Goal: Use online tool/utility: Utilize a website feature to perform a specific function

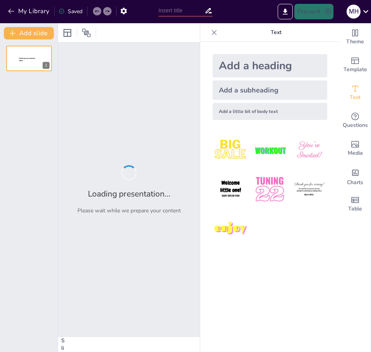
type input "Impacto de las Audiencias Virtuales en el Derecho de Defensa en la Etapa Interm…"
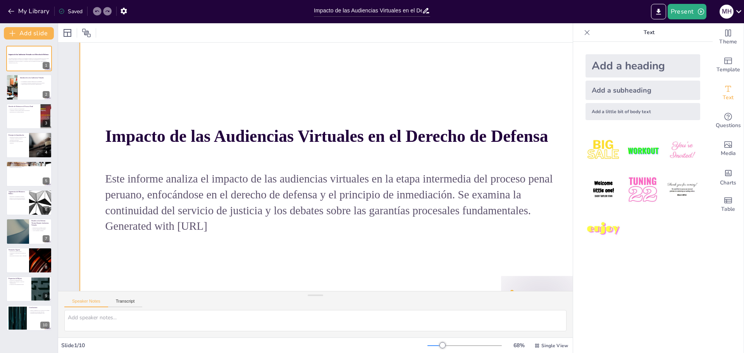
scroll to position [65, 0]
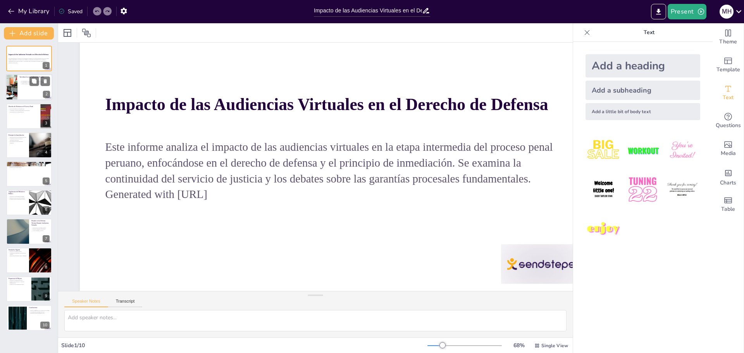
click at [26, 82] on p "Las audiencias permiten continuidad en procesos penales." at bounding box center [35, 83] width 30 height 2
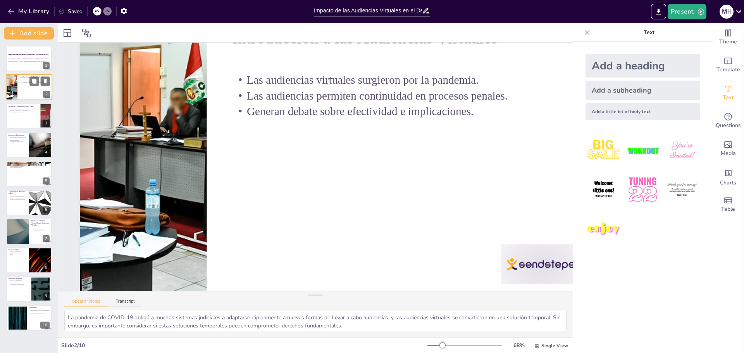
scroll to position [0, 0]
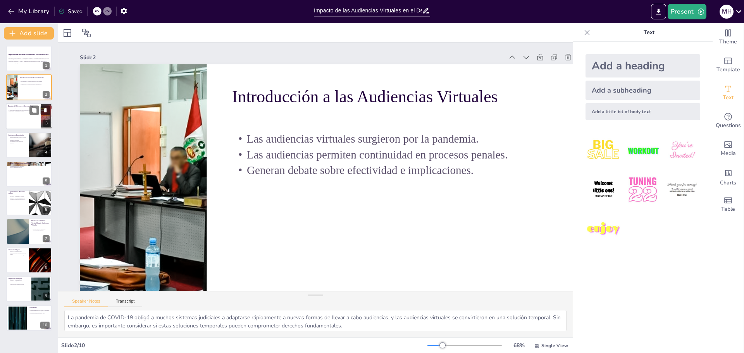
click at [29, 118] on div at bounding box center [29, 116] width 46 height 26
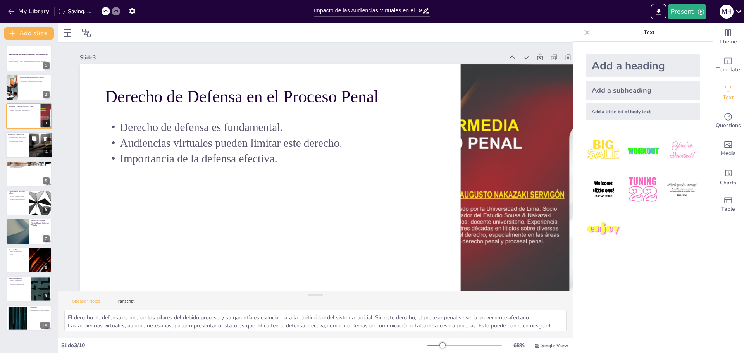
click at [27, 151] on div at bounding box center [29, 145] width 46 height 26
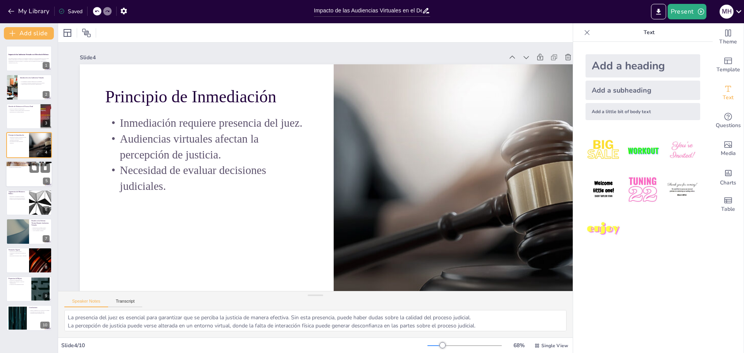
click at [30, 179] on div at bounding box center [29, 174] width 46 height 26
type textarea "El análisis de la doctrina y jurisprudencia permite entender el contexto legal …"
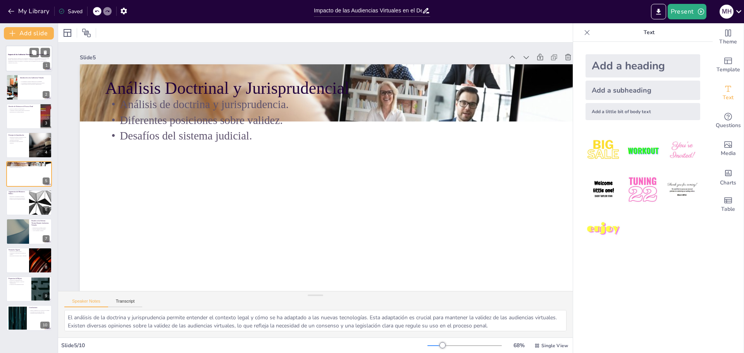
click at [21, 51] on div at bounding box center [29, 58] width 46 height 26
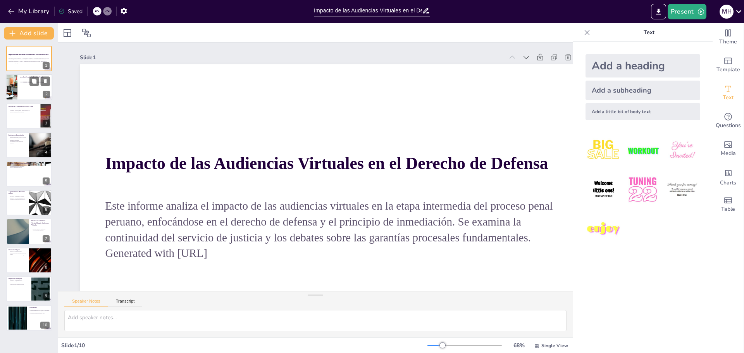
click at [28, 85] on div "Las audiencias virtuales surgieron por la pandemia. Las audiencias permiten con…" at bounding box center [35, 82] width 30 height 7
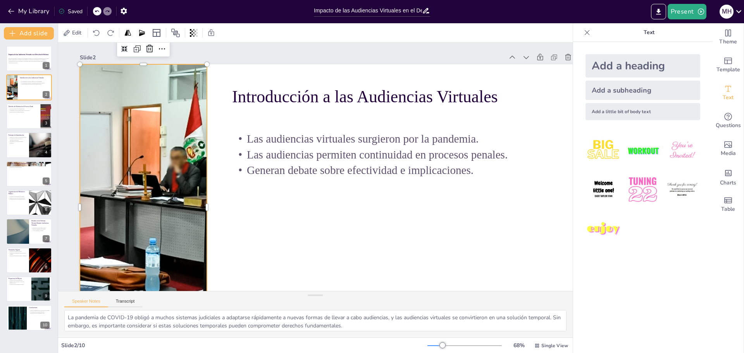
click at [160, 135] on div at bounding box center [145, 115] width 613 height 519
click at [158, 144] on div at bounding box center [138, 170] width 591 height 392
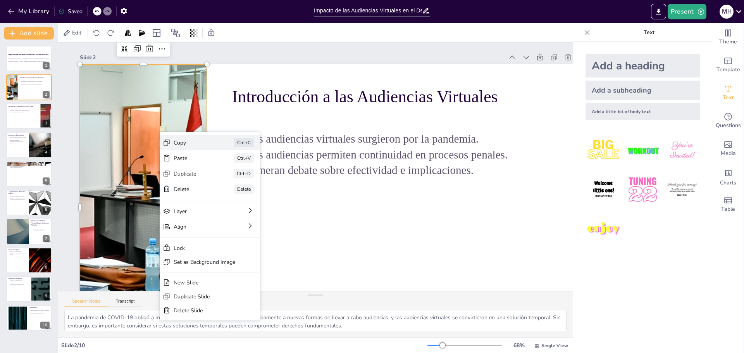
click at [303, 214] on div "Copy" at bounding box center [312, 233] width 19 height 39
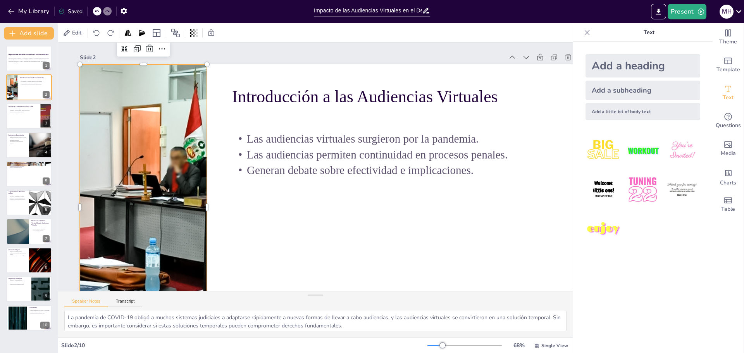
click at [162, 126] on div at bounding box center [181, 51] width 550 height 608
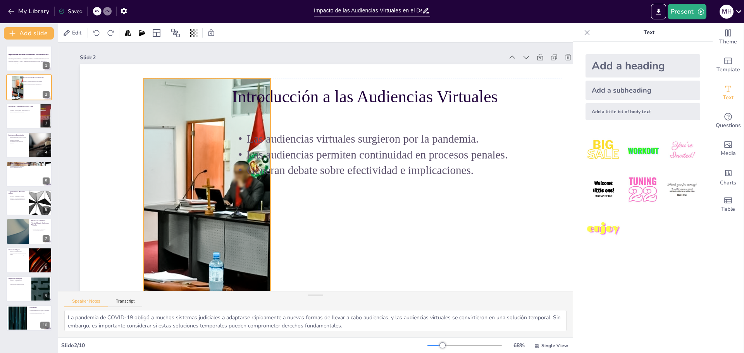
drag, startPoint x: 160, startPoint y: 125, endPoint x: 210, endPoint y: 142, distance: 52.8
click at [210, 142] on div at bounding box center [196, 147] width 608 height 551
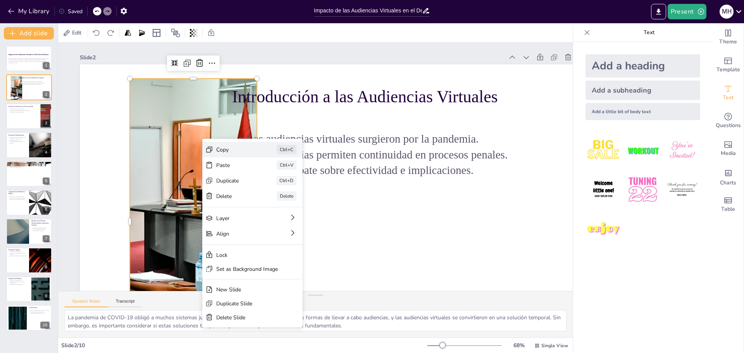
click at [267, 175] on div "Copy" at bounding box center [286, 184] width 39 height 19
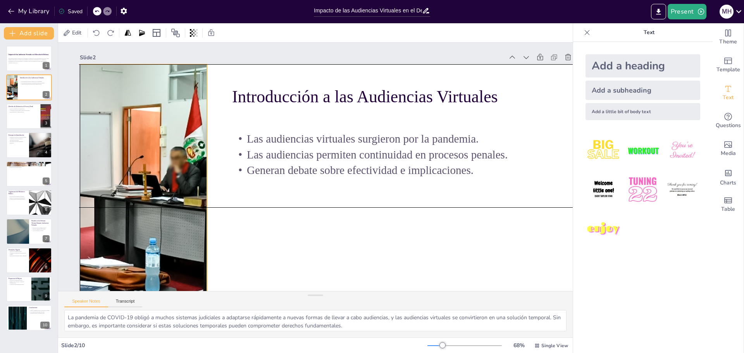
drag, startPoint x: 218, startPoint y: 155, endPoint x: 167, endPoint y: 141, distance: 52.7
click at [167, 141] on div at bounding box center [160, 82] width 595 height 576
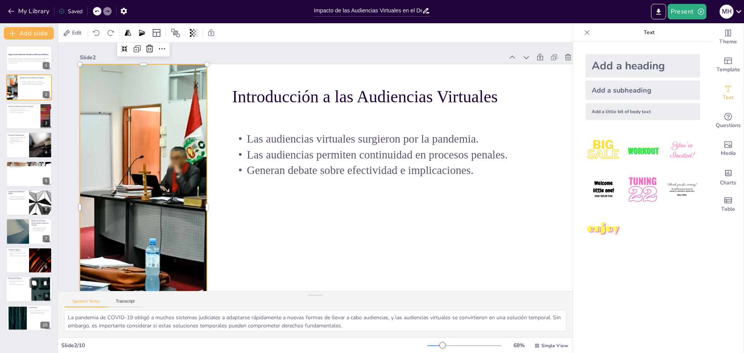
click at [32, 277] on div at bounding box center [29, 289] width 46 height 26
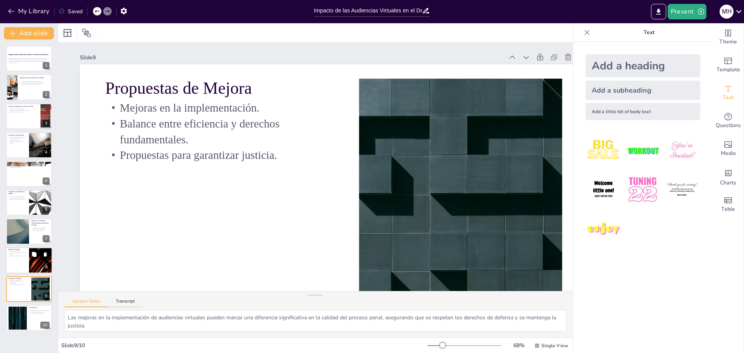
click at [24, 260] on div at bounding box center [29, 260] width 46 height 26
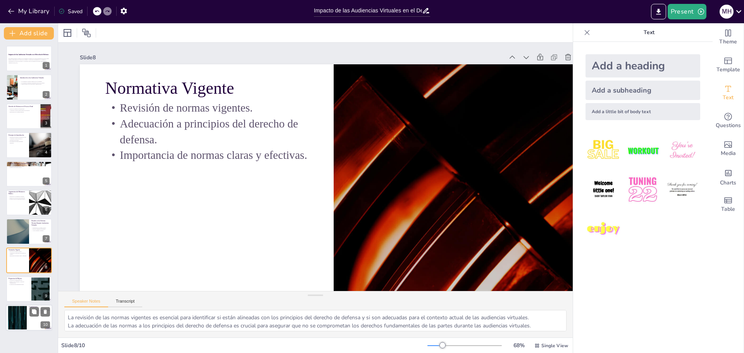
click at [26, 308] on div at bounding box center [18, 318] width 42 height 24
type textarea "El impacto de las audiencias virtuales en el derecho de defensa es profundo y d…"
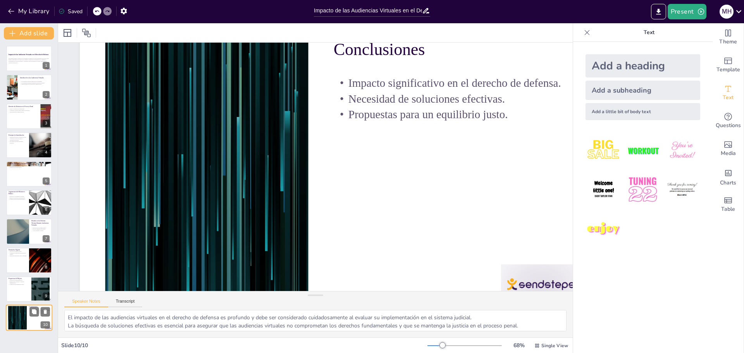
scroll to position [40, 0]
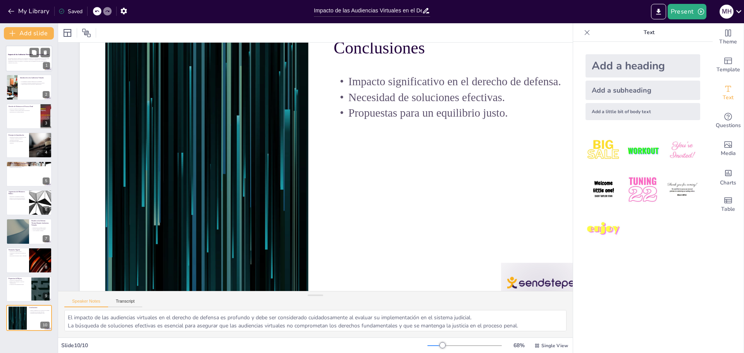
click at [23, 63] on p "Generated with [URL]" at bounding box center [29, 63] width 42 height 2
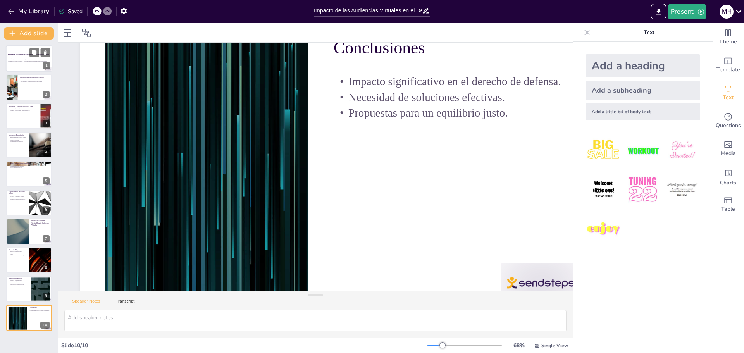
scroll to position [0, 0]
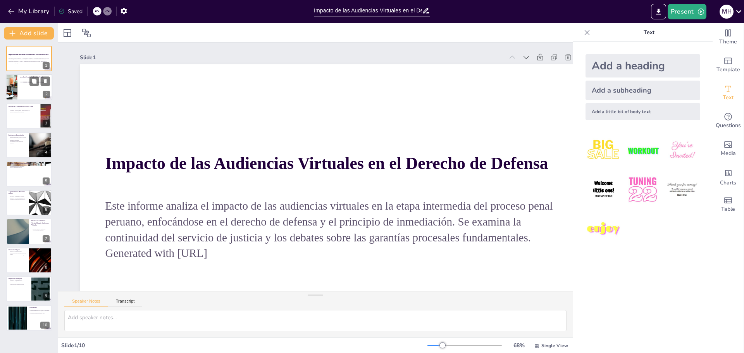
click at [12, 80] on div at bounding box center [11, 87] width 50 height 26
type textarea "La pandemia de COVID-19 obligó a muchos sistemas judiciales a adaptarse rápidam…"
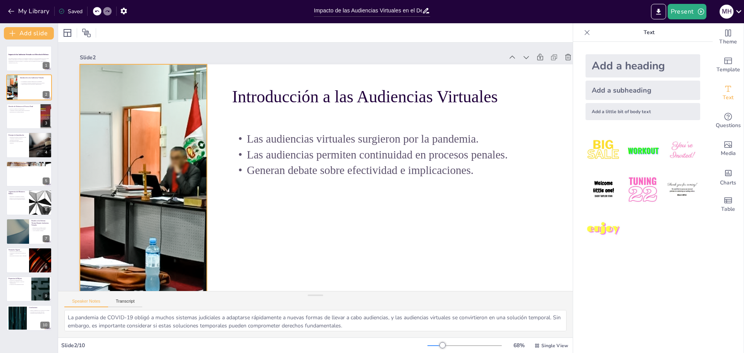
click at [164, 139] on div at bounding box center [170, 65] width 576 height 595
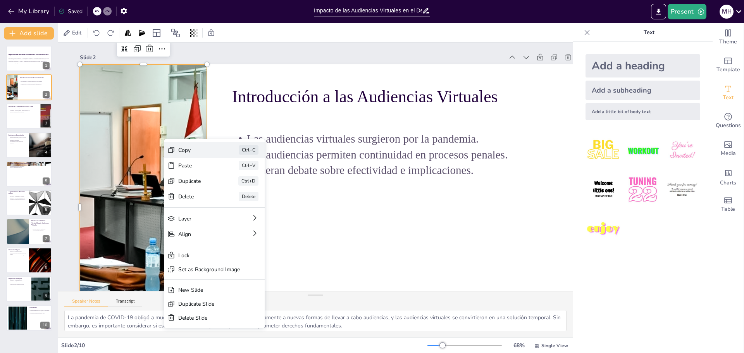
click at [234, 180] on div "Copy" at bounding box center [253, 185] width 39 height 11
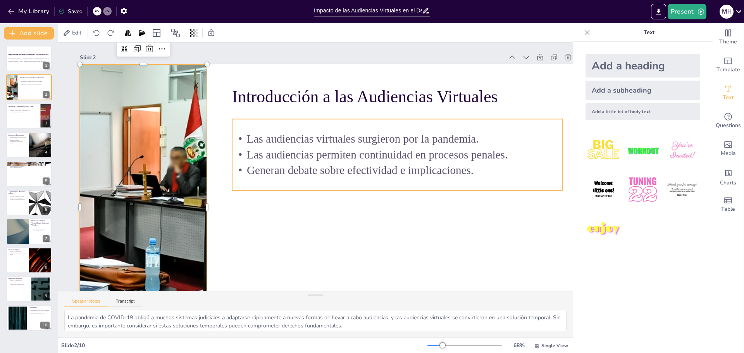
click at [299, 124] on div "Las audiencias virtuales surgieron por la pandemia. Las audiencias permiten con…" at bounding box center [397, 172] width 337 height 138
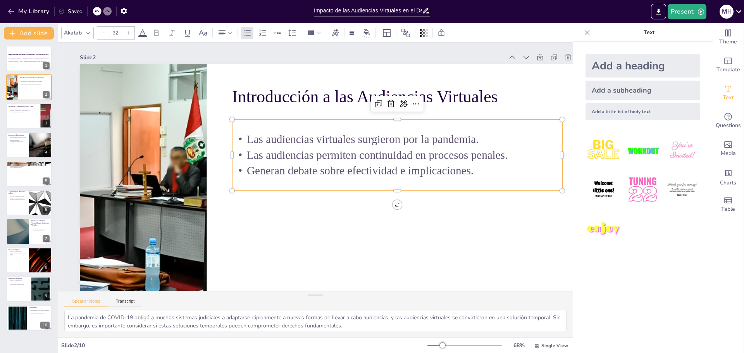
click at [247, 134] on p "Las audiencias virtuales surgieron por la pandemia." at bounding box center [401, 174] width 308 height 149
click at [247, 136] on p "Las audiencias virtuales surgieron por la pandemia." at bounding box center [401, 174] width 308 height 149
click at [317, 136] on p "Las audiencias virtuales surgieron por la pandemia." at bounding box center [359, 241] width 84 height 326
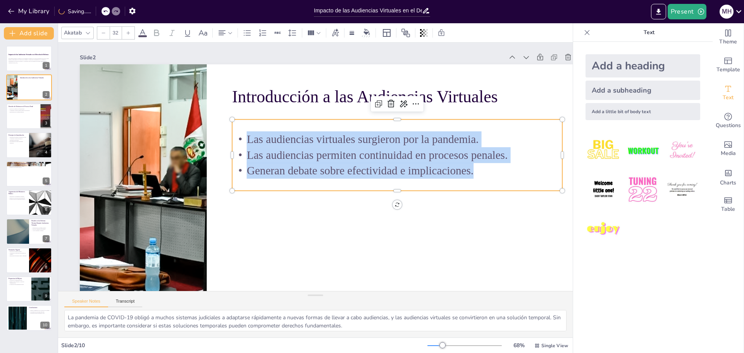
scroll to position [0, 48]
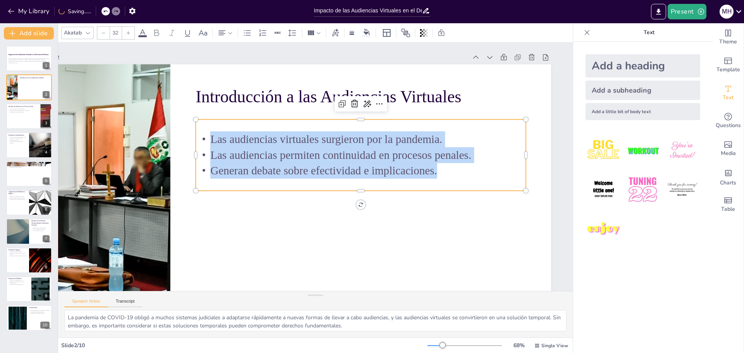
drag, startPoint x: 244, startPoint y: 136, endPoint x: 592, endPoint y: 196, distance: 353.8
click at [371, 196] on div "Document fonts Akatab Recently used Mulish Popular fonts Fonts Add slide Impact…" at bounding box center [372, 188] width 744 height 330
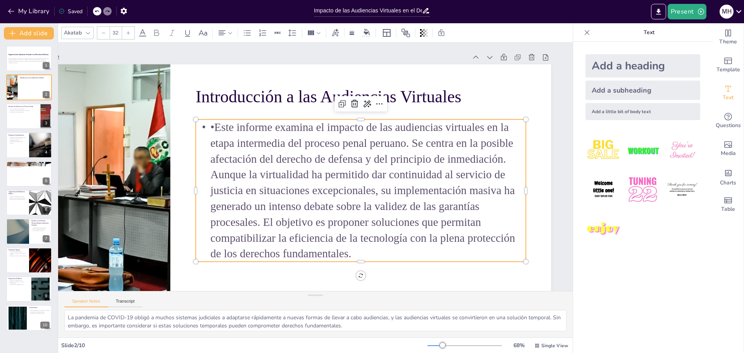
click at [204, 125] on p "•Este informe examina el impacto de las audiencias virtuales en la etapa interm…" at bounding box center [275, 198] width 264 height 359
click at [206, 125] on p "•Este informe examina el impacto de las audiencias virtuales en la etapa interm…" at bounding box center [355, 200] width 352 height 208
click at [204, 125] on p "•Este informe examina el impacto de las audiencias virtuales en la etapa interm…" at bounding box center [355, 200] width 352 height 208
click at [204, 127] on p "•Este informe examina el impacto de las audiencias virtuales en la etapa interm…" at bounding box center [342, 210] width 357 height 288
click at [204, 127] on p "•Este informe examina el impacto de las audiencias virtuales en la etapa interm…" at bounding box center [350, 204] width 357 height 237
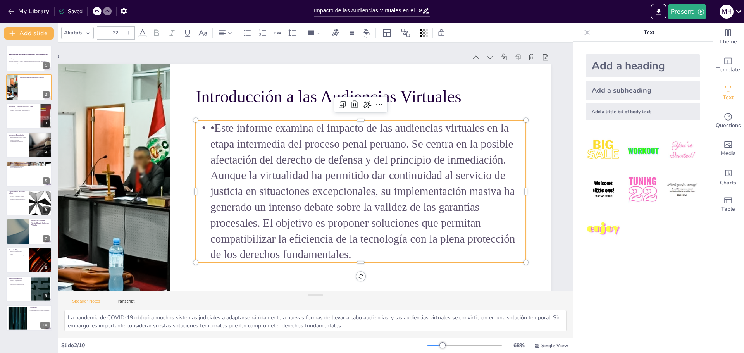
click at [204, 129] on p "•Este informe examina el impacto de las audiencias virtuales en la etapa interm…" at bounding box center [346, 208] width 359 height 264
click at [204, 127] on p "•Este informe examina el impacto de las audiencias virtuales en la etapa interm…" at bounding box center [305, 217] width 237 height 357
click at [233, 146] on p "•Este informe examina el impacto de las audiencias virtuales en la etapa interm…" at bounding box center [355, 200] width 352 height 208
click at [233, 146] on p "•Este informe examina el impacto de las audiencias virtuales en la etapa interm…" at bounding box center [337, 213] width 351 height 309
click at [208, 129] on p "•Este informe examina el impacto de las audiencias virtuales en la etapa interm…" at bounding box center [361, 191] width 330 height 142
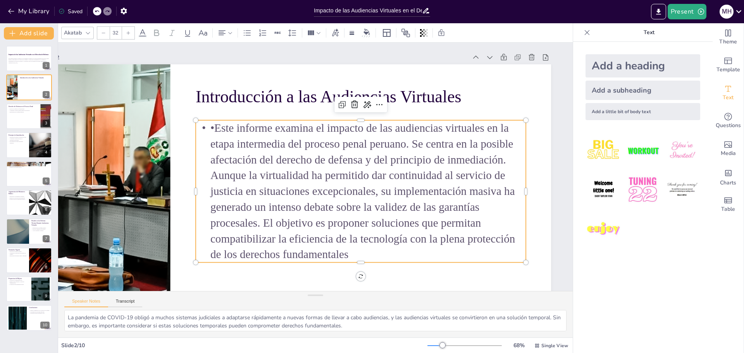
click at [212, 130] on p "•Este informe examina el impacto de las audiencias virtuales en la etapa interm…" at bounding box center [355, 200] width 352 height 208
click at [212, 129] on p "•Este informe examina el impacto de las audiencias virtuales en la etapa interm…" at bounding box center [357, 196] width 343 height 176
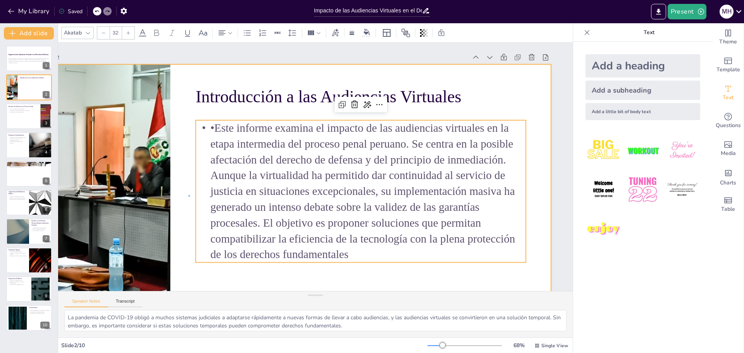
drag, startPoint x: 177, startPoint y: 195, endPoint x: 181, endPoint y: 199, distance: 5.8
click at [177, 197] on div at bounding box center [277, 188] width 578 height 529
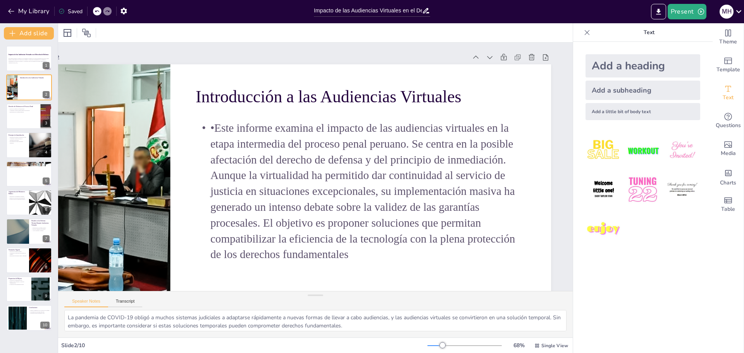
click at [277, 219] on p "•Este informe examina el impacto de las audiencias virtuales en la etapa interm…" at bounding box center [357, 196] width 343 height 176
click at [272, 220] on p "•Este informe examina el impacto de las audiencias virtuales en la etapa interm…" at bounding box center [301, 216] width 208 height 352
drag, startPoint x: 331, startPoint y: 248, endPoint x: 353, endPoint y: 255, distance: 23.4
click at [331, 249] on p "•Este informe examina el impacto de las audiencias virtuales en la etapa interm…" at bounding box center [350, 204] width 357 height 237
click at [354, 256] on p "•Este informe examina el impacto de las audiencias virtuales en la etapa interm…" at bounding box center [357, 196] width 343 height 176
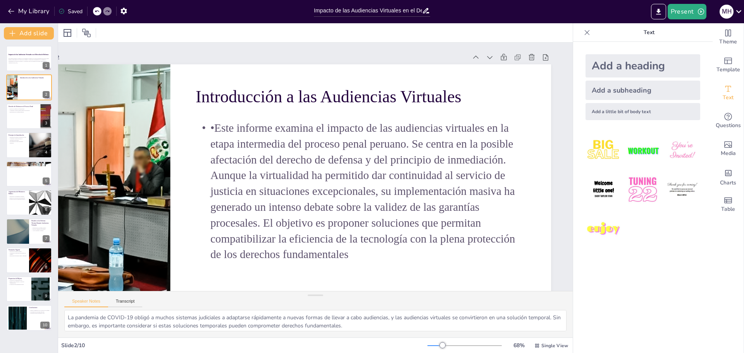
click at [337, 257] on p "•Este informe examina el impacto de las audiencias virtuales en la etapa interm…" at bounding box center [354, 200] width 352 height 208
click at [338, 257] on p "•Este informe examina el impacto de las audiencias virtuales en la etapa interm…" at bounding box center [346, 208] width 359 height 264
click at [323, 236] on p "•Este informe examina el impacto de las audiencias virtuales en la etapa interm…" at bounding box center [346, 208] width 359 height 264
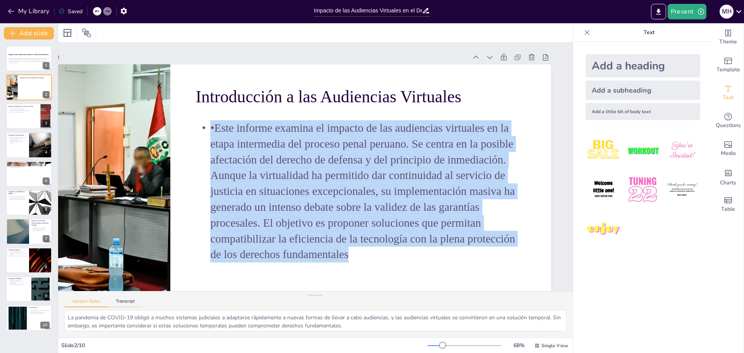
click at [323, 236] on p "•Este informe examina el impacto de las audiencias virtuales en la etapa interm…" at bounding box center [354, 200] width 352 height 208
click at [347, 251] on p "•Este informe examina el impacto de las audiencias virtuales en la etapa interm…" at bounding box center [332, 215] width 340 height 326
click at [337, 254] on p "•Este informe examina el impacto de las audiencias virtuales en la etapa interm…" at bounding box center [346, 208] width 359 height 264
click at [337, 254] on p "•Este informe examina el impacto de las audiencias virtuales en la etapa interm…" at bounding box center [350, 204] width 357 height 237
click at [371, 142] on div "Slide 1 Impacto de las Audiencias Virtuales en el Derecho de Defensa Este infor…" at bounding box center [307, 200] width 619 height 462
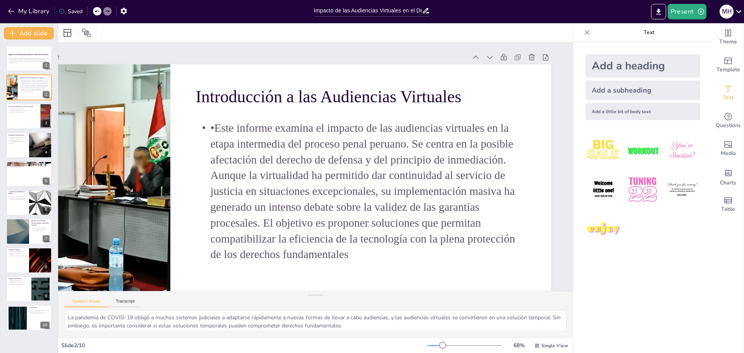
drag, startPoint x: 545, startPoint y: 142, endPoint x: 476, endPoint y: 144, distance: 69.8
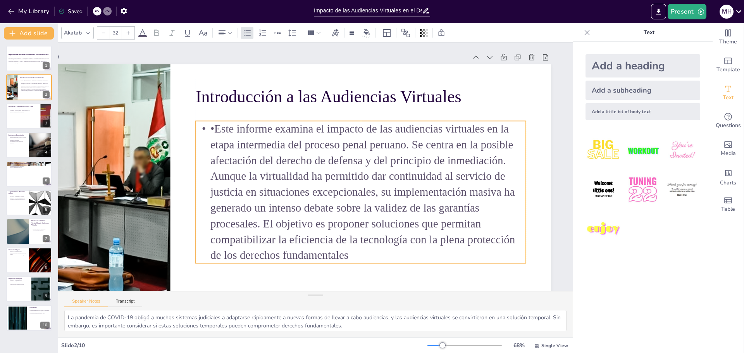
drag, startPoint x: 450, startPoint y: 145, endPoint x: 455, endPoint y: 150, distance: 6.6
click at [371, 150] on p "•Este informe examina el impacto de las audiencias virtuales en la etapa interm…" at bounding box center [346, 208] width 359 height 264
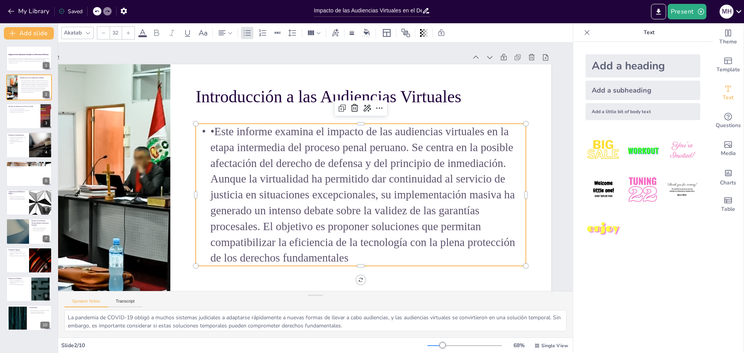
click at [336, 257] on p "•Este informe examina el impacto de las audiencias virtuales en la etapa interm…" at bounding box center [345, 211] width 359 height 264
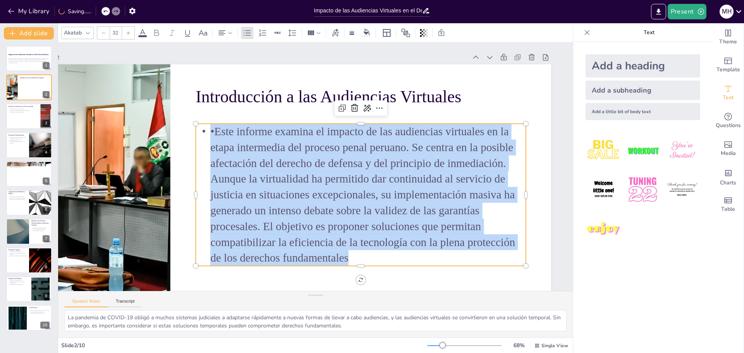
click at [339, 256] on p "•Este informe examina el impacto de las audiencias virtuales en la etapa interm…" at bounding box center [349, 207] width 357 height 237
click at [340, 256] on p "•Este informe examina el impacto de las audiencias virtuales en la etapa interm…" at bounding box center [330, 218] width 340 height 326
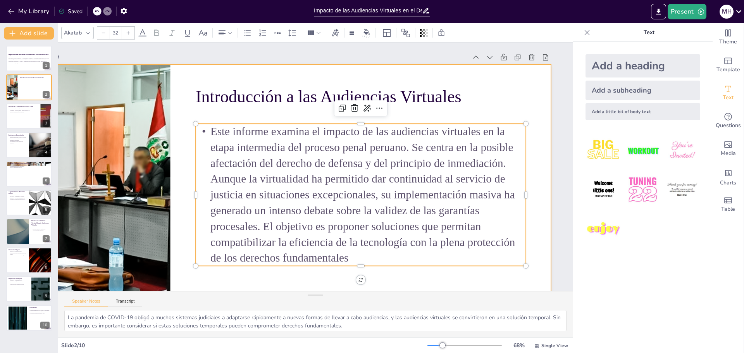
click at [371, 171] on div at bounding box center [279, 192] width 582 height 501
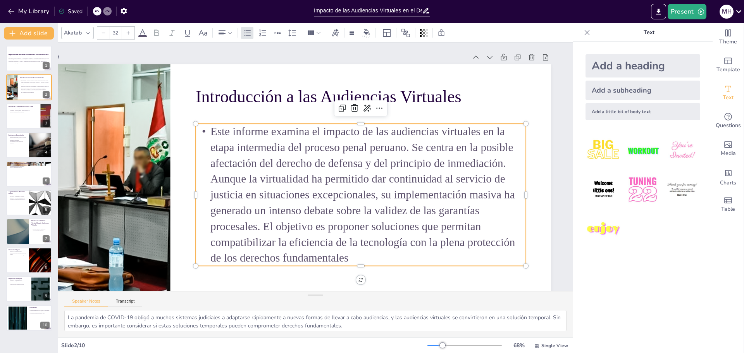
click at [358, 179] on p "Este informe examina el impacto de las audiencias virtuales en la etapa interme…" at bounding box center [287, 212] width 142 height 330
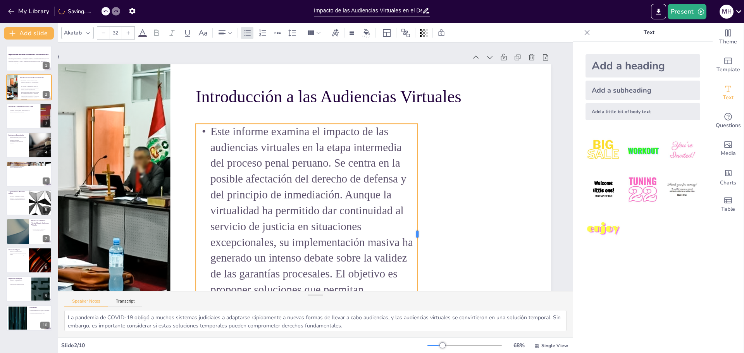
drag, startPoint x: 515, startPoint y: 193, endPoint x: 407, endPoint y: 190, distance: 108.5
click at [371, 233] on div at bounding box center [309, 291] width 194 height 116
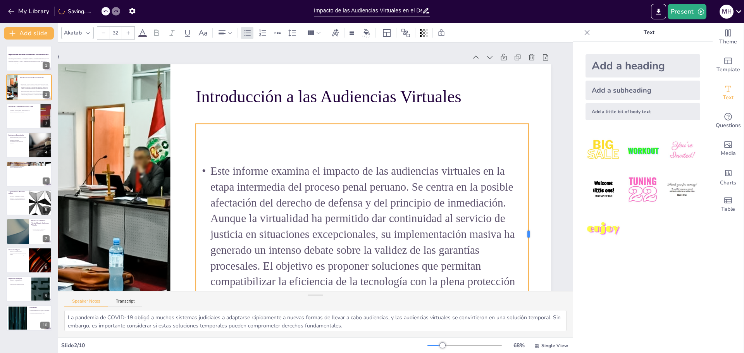
drag, startPoint x: 408, startPoint y: 233, endPoint x: 519, endPoint y: 210, distance: 113.6
click at [371, 210] on div at bounding box center [500, 298] width 74 height 212
drag, startPoint x: 192, startPoint y: 153, endPoint x: 198, endPoint y: 155, distance: 6.8
click at [196, 153] on div "Este informe examina el impacto de las audiencias virtuales en la etapa interme…" at bounding box center [330, 247] width 393 height 337
click at [203, 156] on div "Este informe examina el impacto de las audiencias virtuales en la etapa interme…" at bounding box center [339, 243] width 385 height 313
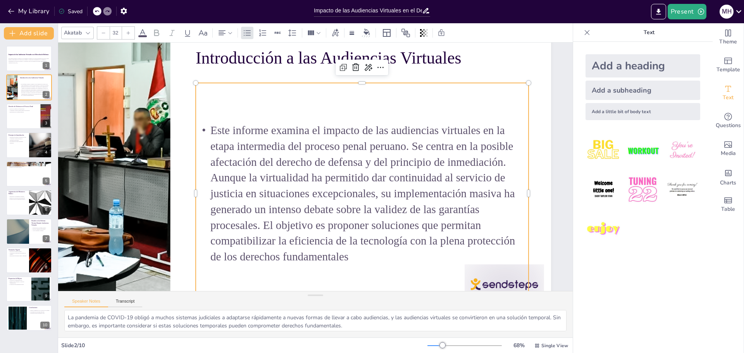
scroll to position [76, 48]
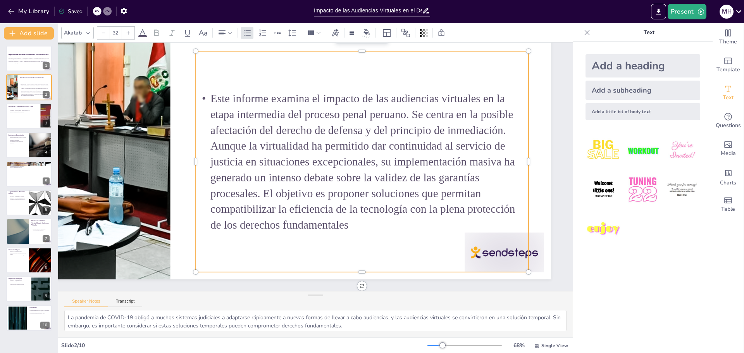
drag, startPoint x: 376, startPoint y: 250, endPoint x: 444, endPoint y: 260, distance: 68.5
click at [371, 250] on div "Este informe examina el impacto de las audiencias virtuales en la etapa interme…" at bounding box center [358, 185] width 399 height 357
drag, startPoint x: 511, startPoint y: 251, endPoint x: 517, endPoint y: 247, distance: 7.3
click at [371, 251] on div "Este informe examina el impacto de las audiencias virtuales en la etapa interme…" at bounding box center [362, 166] width 354 height 254
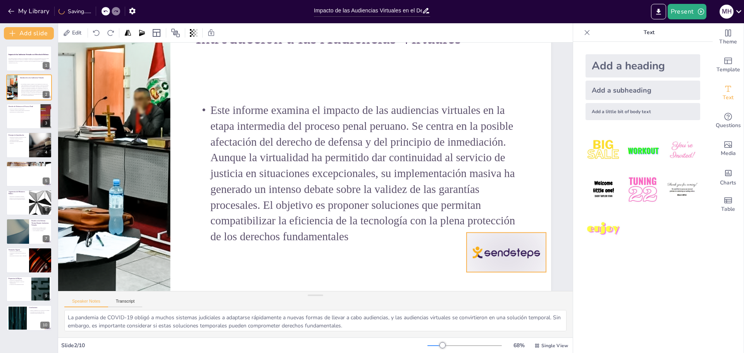
drag, startPoint x: 521, startPoint y: 245, endPoint x: 527, endPoint y: 244, distance: 6.3
click at [371, 288] on div at bounding box center [455, 322] width 89 height 69
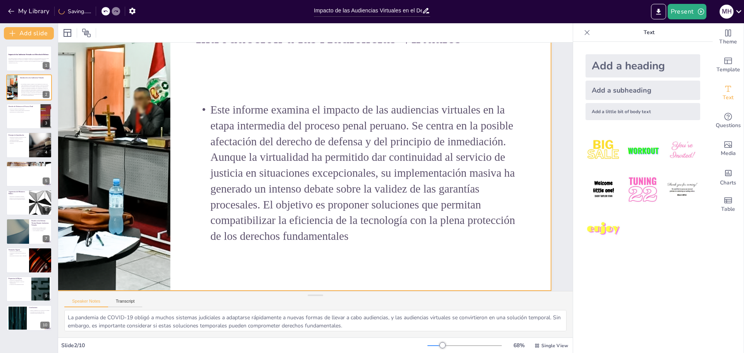
click at [371, 271] on div at bounding box center [296, 147] width 507 height 285
click at [371, 177] on p "Este informe examina el impacto de las audiencias virtuales en la etapa interme…" at bounding box center [356, 191] width 362 height 265
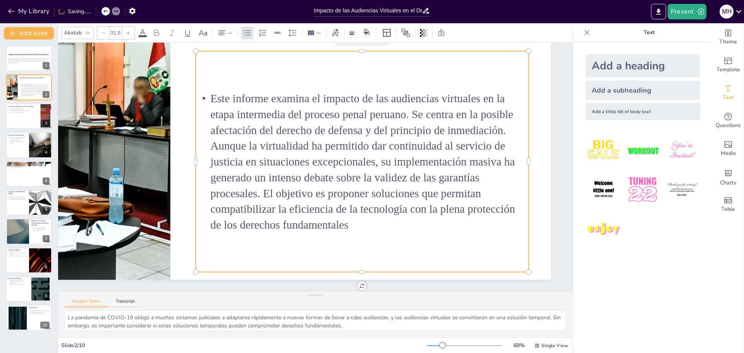
scroll to position [65, 48]
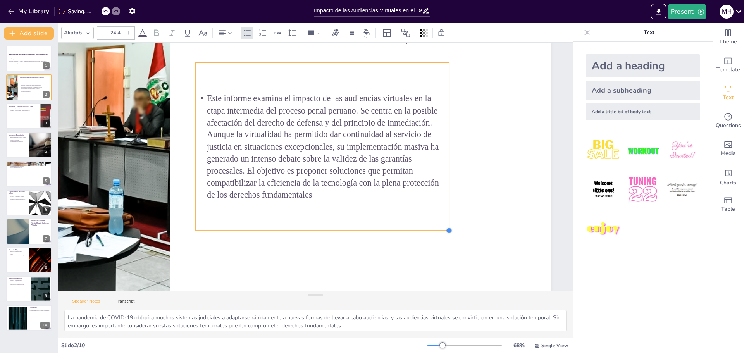
drag, startPoint x: 516, startPoint y: 265, endPoint x: 417, endPoint y: 212, distance: 111.9
click at [371, 212] on div "Introducción a las Audiencias Virtuales Este informe examina el impacto de las …" at bounding box center [303, 144] width 571 height 428
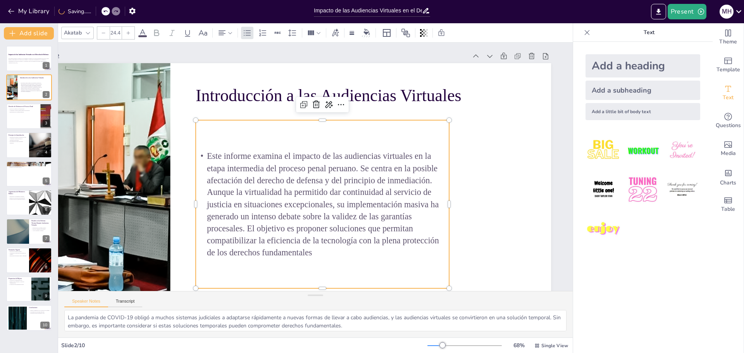
scroll to position [0, 48]
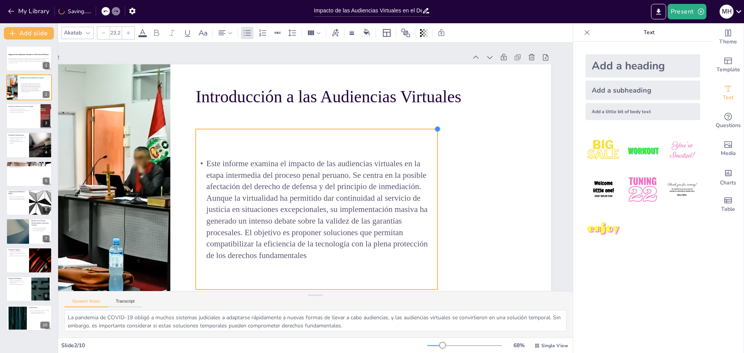
type input "23.1"
drag, startPoint x: 438, startPoint y: 120, endPoint x: 396, endPoint y: 129, distance: 42.8
click at [371, 129] on div "Introducción a las Audiencias Virtuales Este informe examina el impacto de las …" at bounding box center [283, 195] width 580 height 467
drag, startPoint x: 201, startPoint y: 141, endPoint x: 207, endPoint y: 146, distance: 7.7
click at [206, 144] on div "Este informe examina el impacto de las audiencias virtuales en la etapa interme…" at bounding box center [311, 210] width 255 height 184
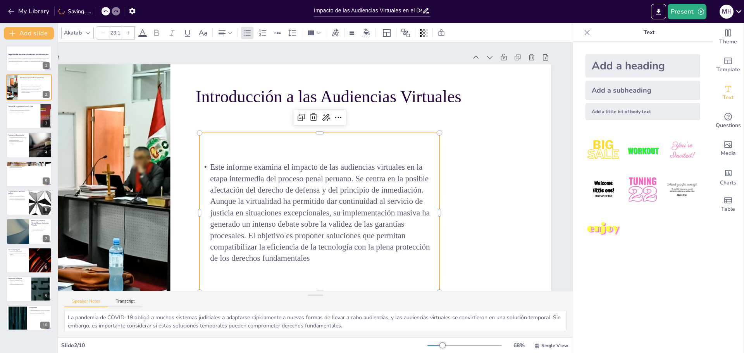
click at [209, 150] on div "Este informe examina el impacto de las audiencias virtuales en la etapa interme…" at bounding box center [310, 213] width 268 height 206
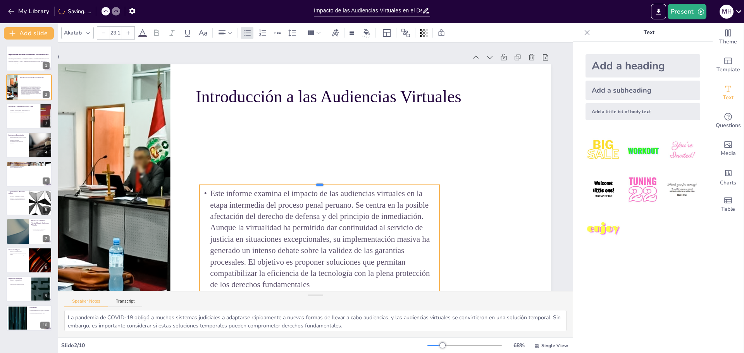
drag, startPoint x: 309, startPoint y: 132, endPoint x: 305, endPoint y: 184, distance: 51.3
click at [305, 184] on div at bounding box center [308, 180] width 182 height 165
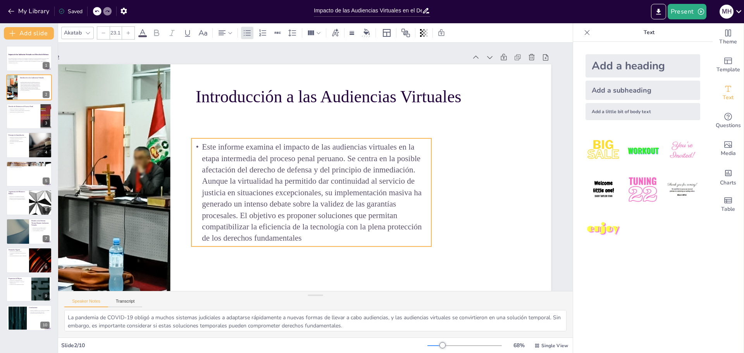
drag, startPoint x: 324, startPoint y: 186, endPoint x: 316, endPoint y: 139, distance: 47.2
click at [316, 139] on div "Este informe examina el impacto de las audiencias virtuales en la etapa interme…" at bounding box center [309, 191] width 250 height 133
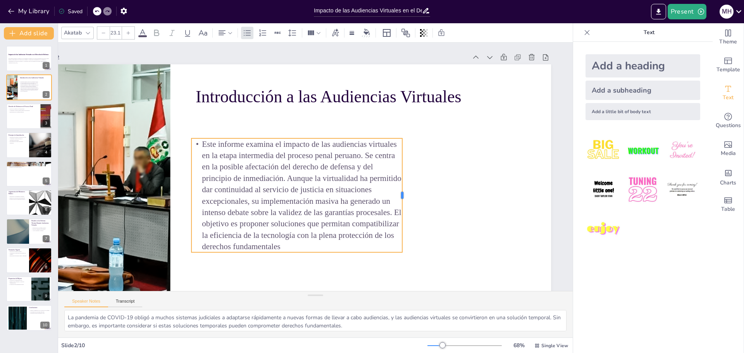
drag, startPoint x: 421, startPoint y: 192, endPoint x: 392, endPoint y: 201, distance: 30.6
click at [371, 201] on div at bounding box center [402, 205] width 18 height 114
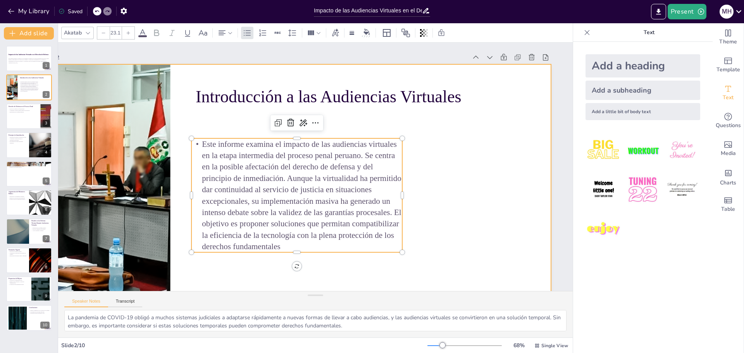
click at [371, 210] on div at bounding box center [279, 192] width 582 height 501
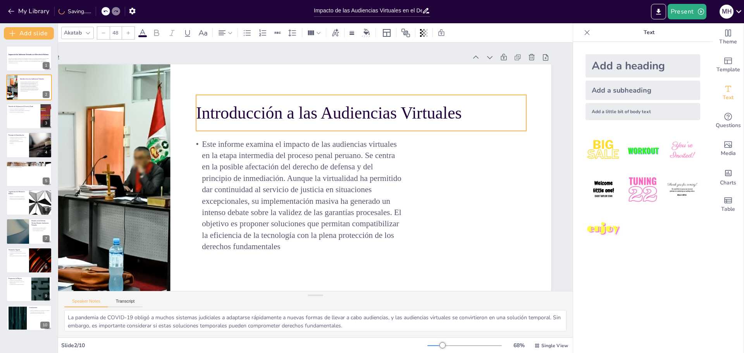
drag, startPoint x: 312, startPoint y: 95, endPoint x: 312, endPoint y: 111, distance: 16.3
click at [312, 111] on p "Introducción a las Audiencias Virtuales" at bounding box center [361, 113] width 330 height 24
click at [371, 115] on p "Introducción a las Audiencias Virtuales" at bounding box center [366, 118] width 330 height 58
drag, startPoint x: 517, startPoint y: 109, endPoint x: 456, endPoint y: 107, distance: 60.5
click at [371, 162] on div at bounding box center [477, 180] width 21 height 36
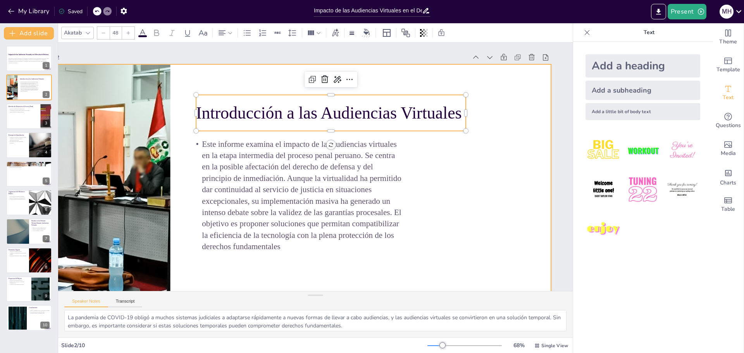
click at [371, 124] on div at bounding box center [285, 199] width 571 height 428
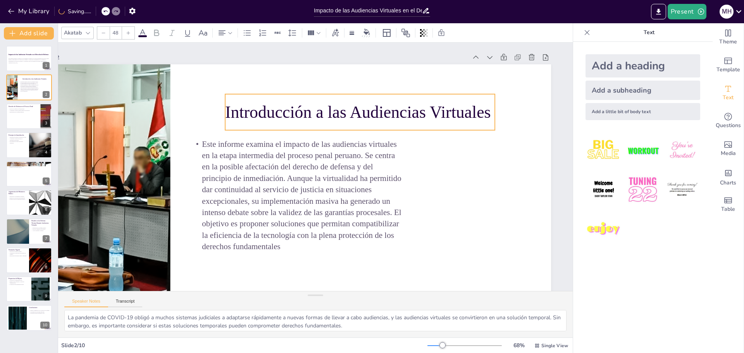
drag, startPoint x: 298, startPoint y: 105, endPoint x: 327, endPoint y: 105, distance: 29.1
click at [327, 105] on p "Introducción a las Audiencias Virtuales" at bounding box center [375, 129] width 264 height 106
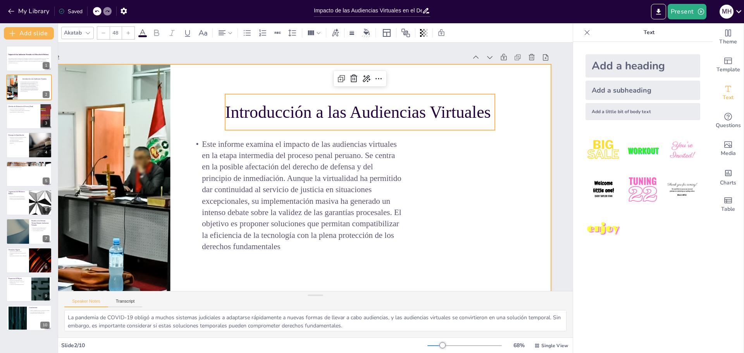
drag, startPoint x: 430, startPoint y: 172, endPoint x: 432, endPoint y: 176, distance: 5.0
click at [371, 173] on div at bounding box center [293, 204] width 534 height 337
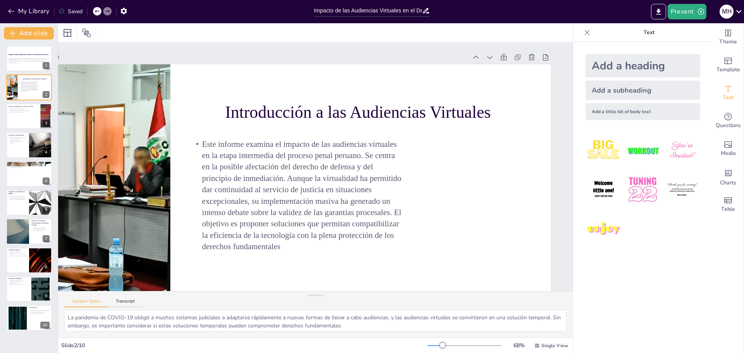
click at [334, 189] on p "Este informe examina el impacto de las audiencias virtuales en la etapa interme…" at bounding box center [284, 182] width 239 height 204
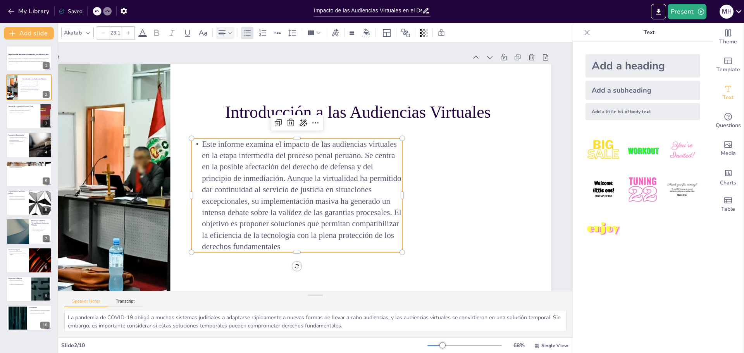
click at [227, 33] on icon at bounding box center [229, 32] width 5 height 5
click at [273, 58] on icon at bounding box center [271, 58] width 7 height 5
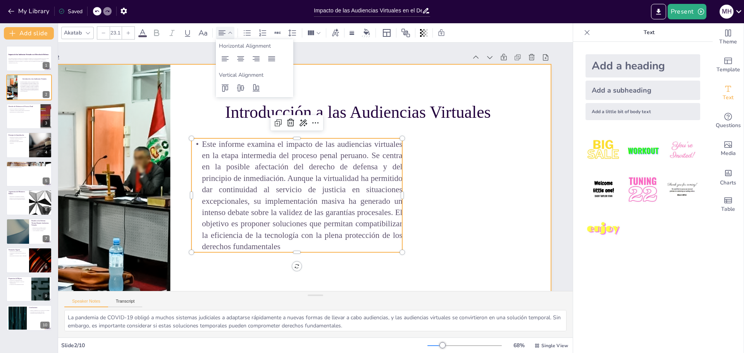
click at [371, 171] on div at bounding box center [283, 195] width 580 height 467
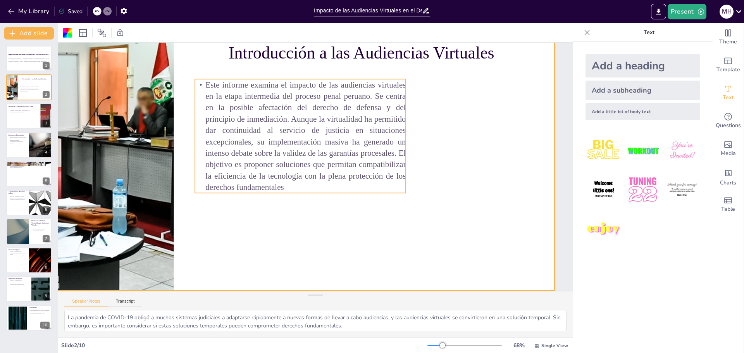
scroll to position [65, 33]
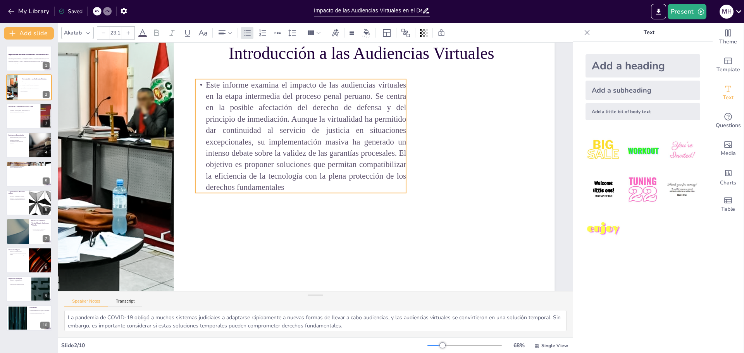
drag, startPoint x: 344, startPoint y: 126, endPoint x: 360, endPoint y: 137, distance: 19.7
click at [345, 127] on p "Este informe examina el impacto de las audiencias virtuales en la etapa interme…" at bounding box center [314, 133] width 239 height 190
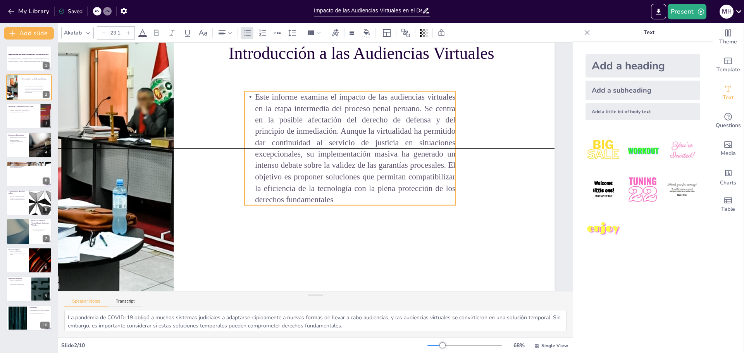
drag, startPoint x: 328, startPoint y: 110, endPoint x: 378, endPoint y: 120, distance: 50.1
click at [371, 120] on p "Este informe examina el impacto de las audiencias virtuales en la etapa interme…" at bounding box center [337, 199] width 135 height 222
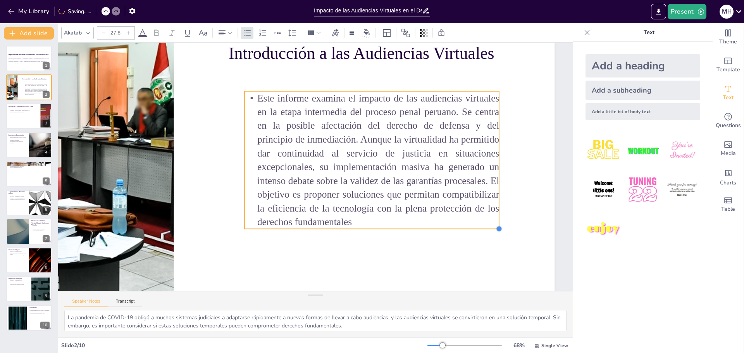
type input "27.7"
drag, startPoint x: 458, startPoint y: 200, endPoint x: 466, endPoint y: 223, distance: 24.1
click at [371, 223] on div "Introducción a las Audiencias Virtuales Este informe examina el impacto de las …" at bounding box center [305, 145] width 556 height 385
click at [369, 220] on p "Este informe examina el impacto de las audiencias virtuales en la etapa interme…" at bounding box center [364, 193] width 285 height 259
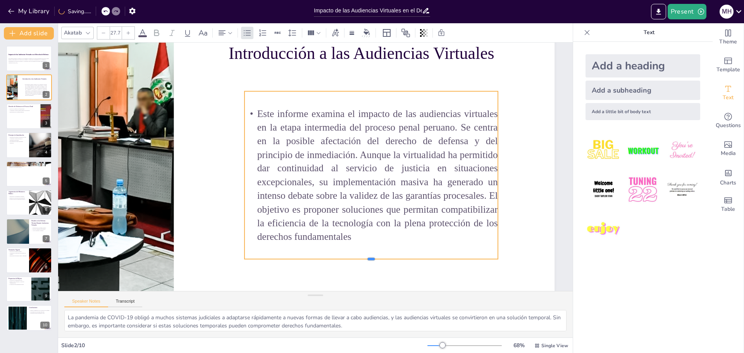
drag, startPoint x: 372, startPoint y: 222, endPoint x: 478, endPoint y: 244, distance: 107.9
click at [348, 254] on div at bounding box center [271, 267] width 154 height 208
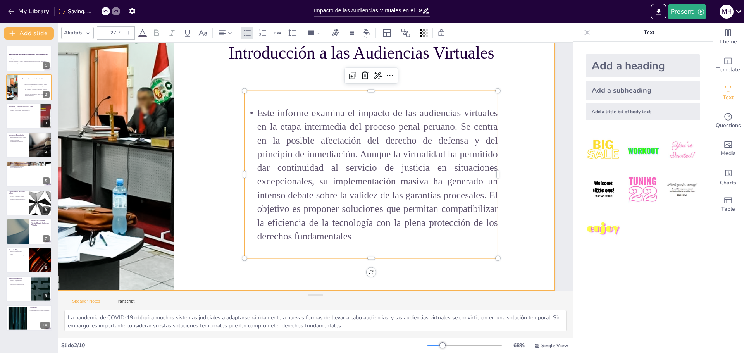
click at [371, 249] on div at bounding box center [303, 146] width 534 height 337
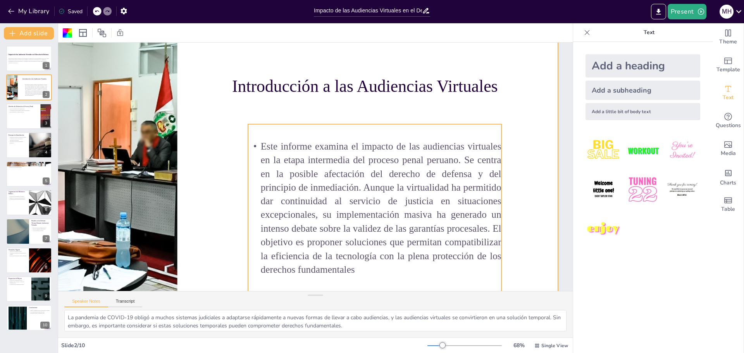
scroll to position [0, 29]
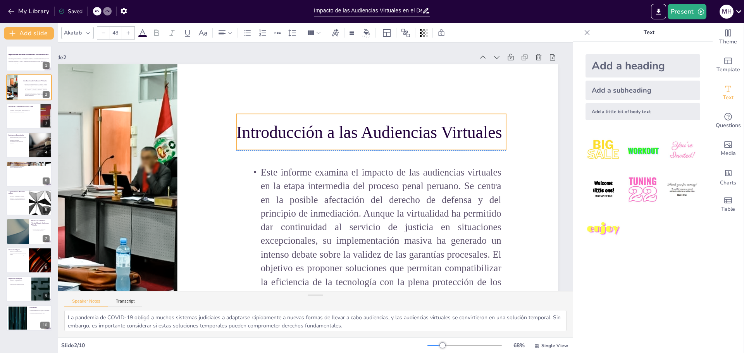
drag, startPoint x: 387, startPoint y: 122, endPoint x: 389, endPoint y: 131, distance: 9.5
click at [371, 131] on p "Introducción a las Audiencias Virtuales" at bounding box center [380, 164] width 245 height 155
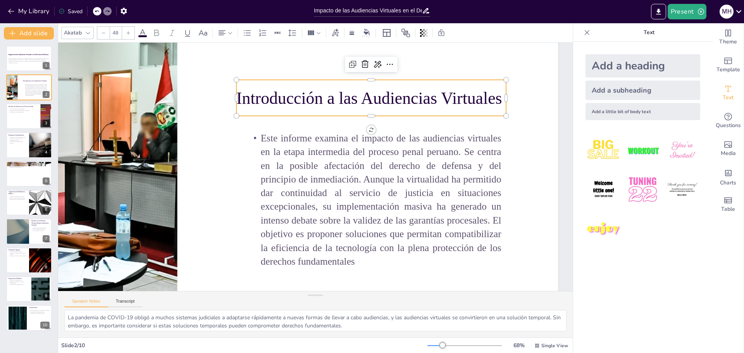
scroll to position [65, 29]
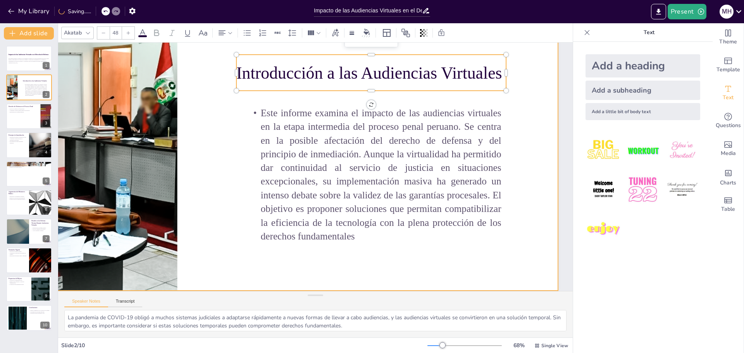
click at [222, 141] on div at bounding box center [310, 145] width 571 height 428
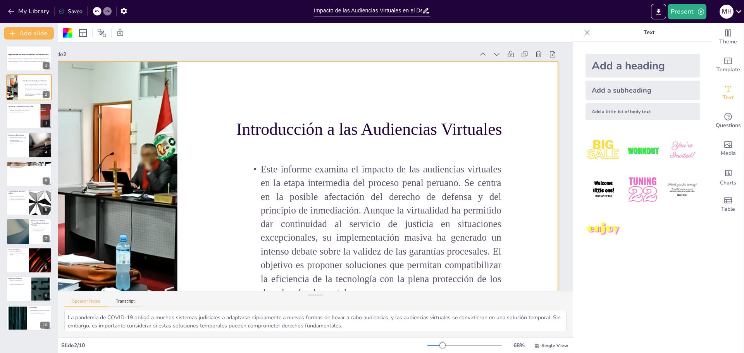
scroll to position [0, 29]
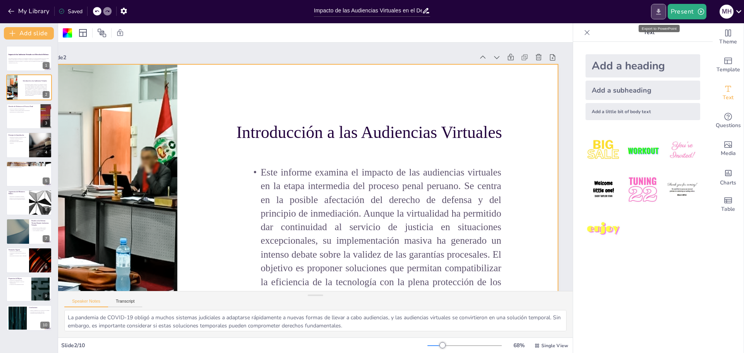
click at [371, 14] on icon "Export to PowerPoint" at bounding box center [658, 12] width 8 height 8
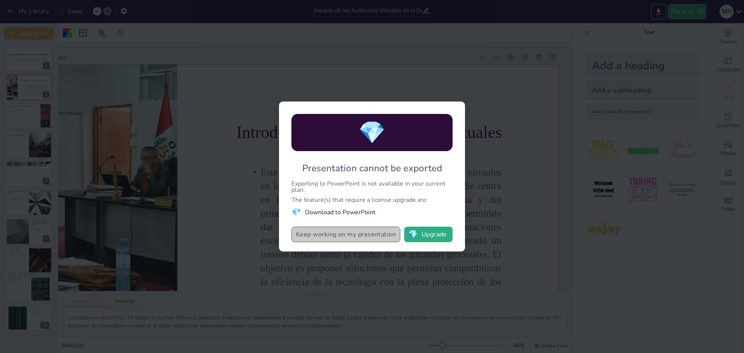
click at [323, 233] on button "Keep working on my presentation" at bounding box center [345, 234] width 109 height 15
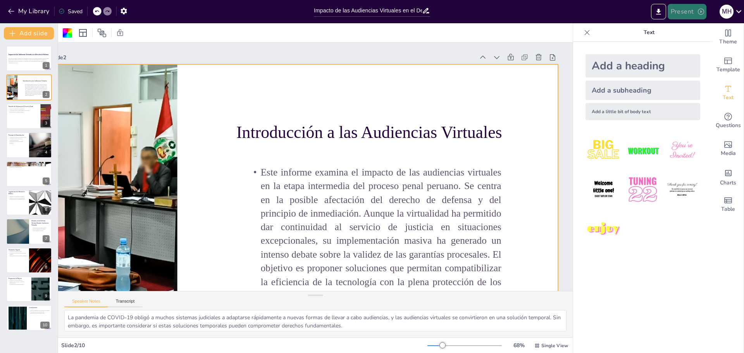
click at [371, 8] on button "Present" at bounding box center [686, 11] width 39 height 15
click at [371, 46] on li "Play presentation" at bounding box center [699, 47] width 62 height 12
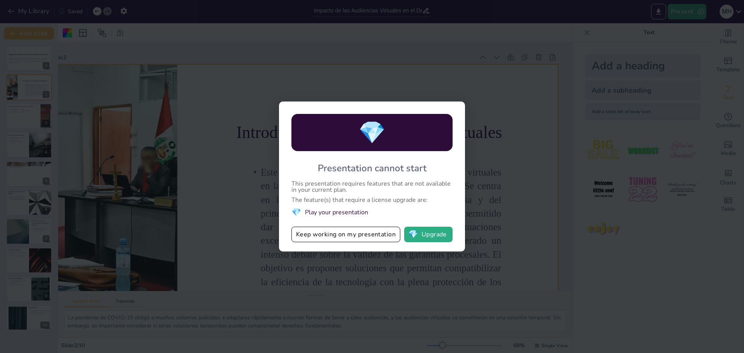
click at [371, 267] on div "💎 Presentation cannot start This presentation requires features that are not av…" at bounding box center [372, 176] width 744 height 353
click at [354, 232] on button "Keep working on my presentation" at bounding box center [345, 234] width 109 height 15
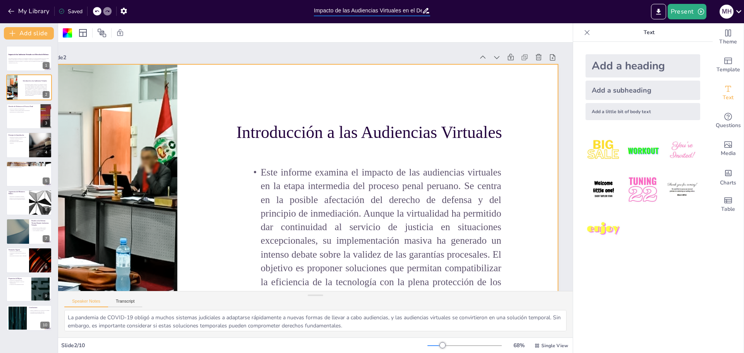
click at [371, 9] on input "Impacto de las Audiencias Virtuales en el Derecho de Defensa en la Etapa Interm…" at bounding box center [368, 10] width 108 height 11
click at [123, 13] on icon "button" at bounding box center [123, 11] width 6 height 7
click at [34, 33] on button "Add slide" at bounding box center [29, 33] width 50 height 12
